Goal: Answer question/provide support

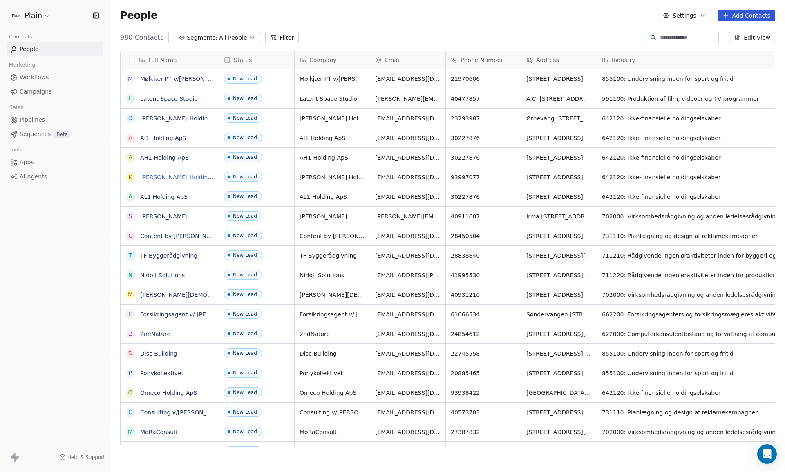
scroll to position [410, 668]
click at [765, 446] on div "Open Intercom Messenger" at bounding box center [767, 455] width 22 height 22
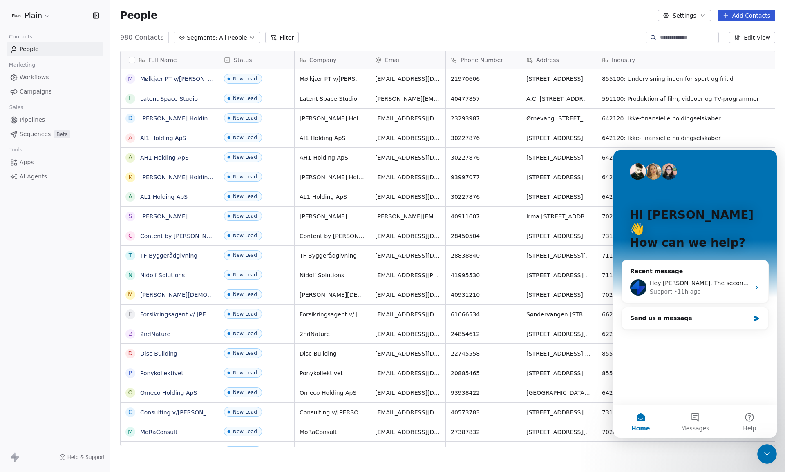
scroll to position [0, 0]
click at [660, 288] on div "Support" at bounding box center [660, 292] width 22 height 9
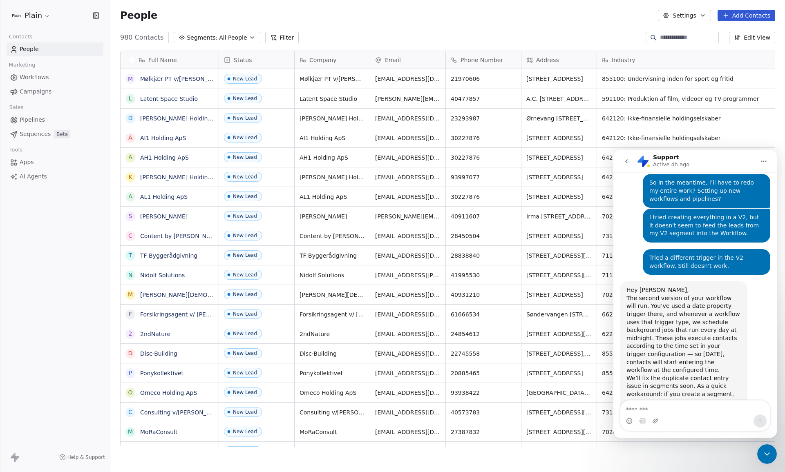
scroll to position [777, 0]
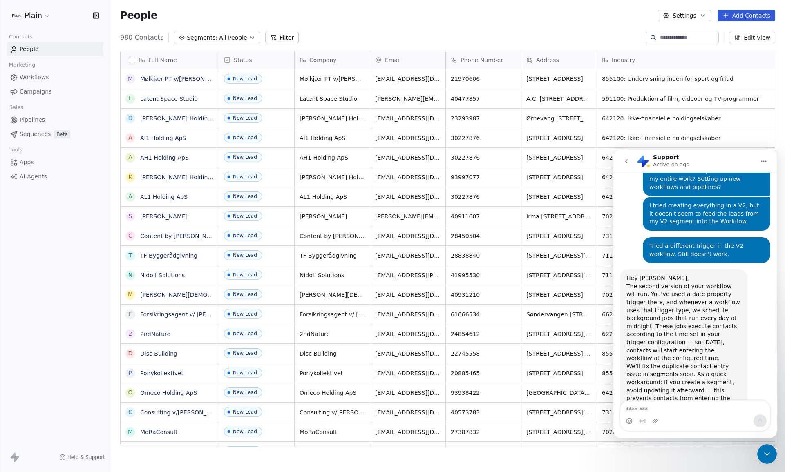
click at [34, 78] on span "Workflows" at bounding box center [34, 77] width 29 height 9
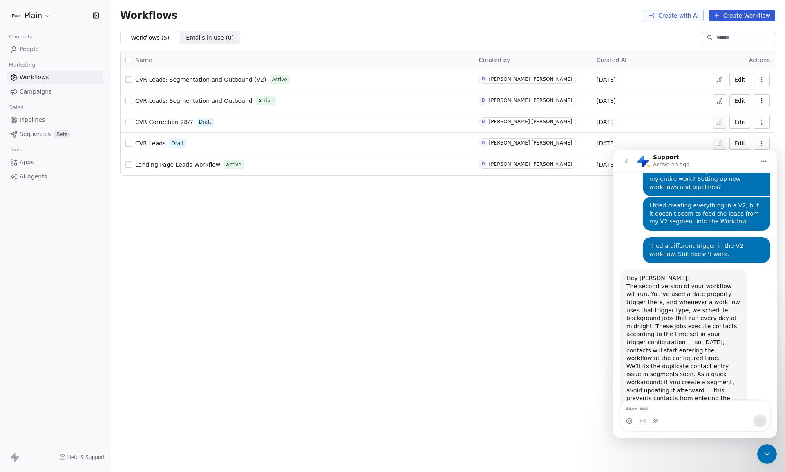
click at [185, 81] on span "CVR Leads: Segmentation and Outbound (V2)" at bounding box center [200, 79] width 131 height 7
click at [721, 164] on div "Support Active 4h ago" at bounding box center [695, 161] width 118 height 14
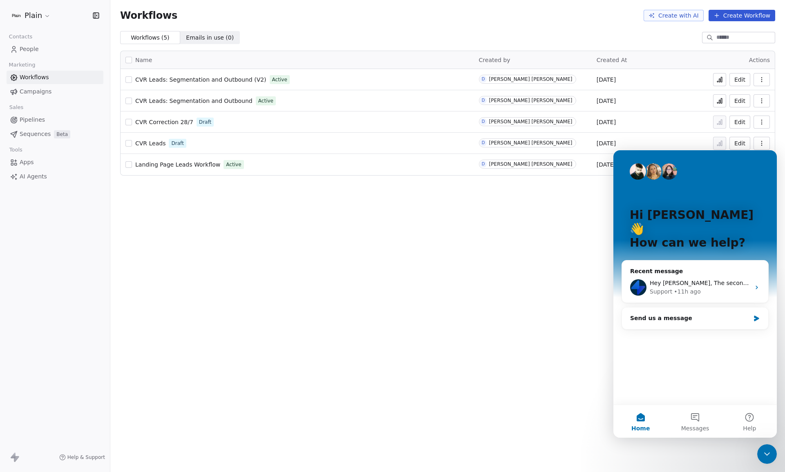
click at [715, 79] on button at bounding box center [719, 79] width 13 height 13
